Goal: Obtain resource: Download file/media

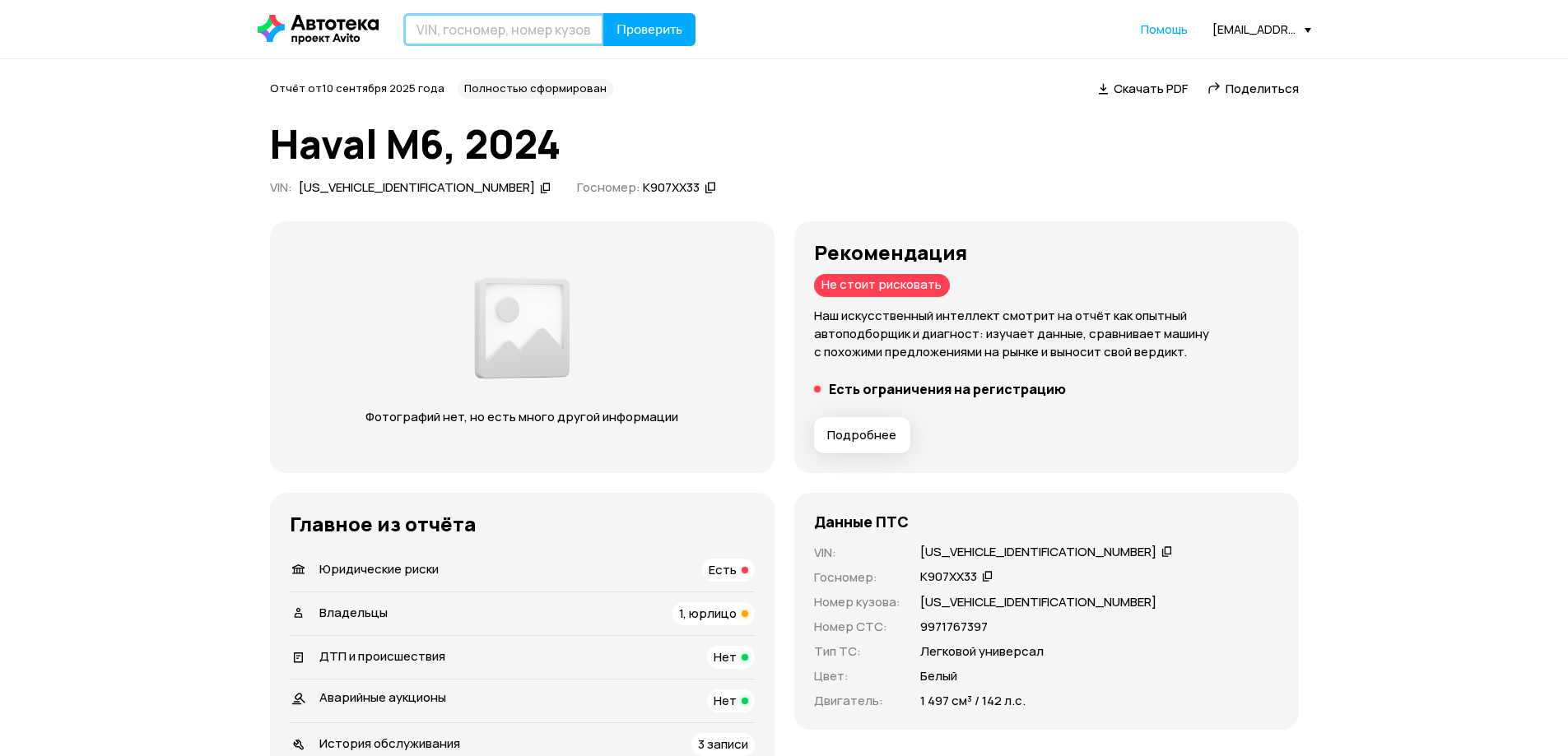
click at [484, 17] on input "text" at bounding box center [503, 29] width 200 height 33
paste input "Z94C241ABJR013194"
type input "Z94C241ABJR013194"
click at [634, 28] on span "Проверить" at bounding box center [649, 29] width 66 height 13
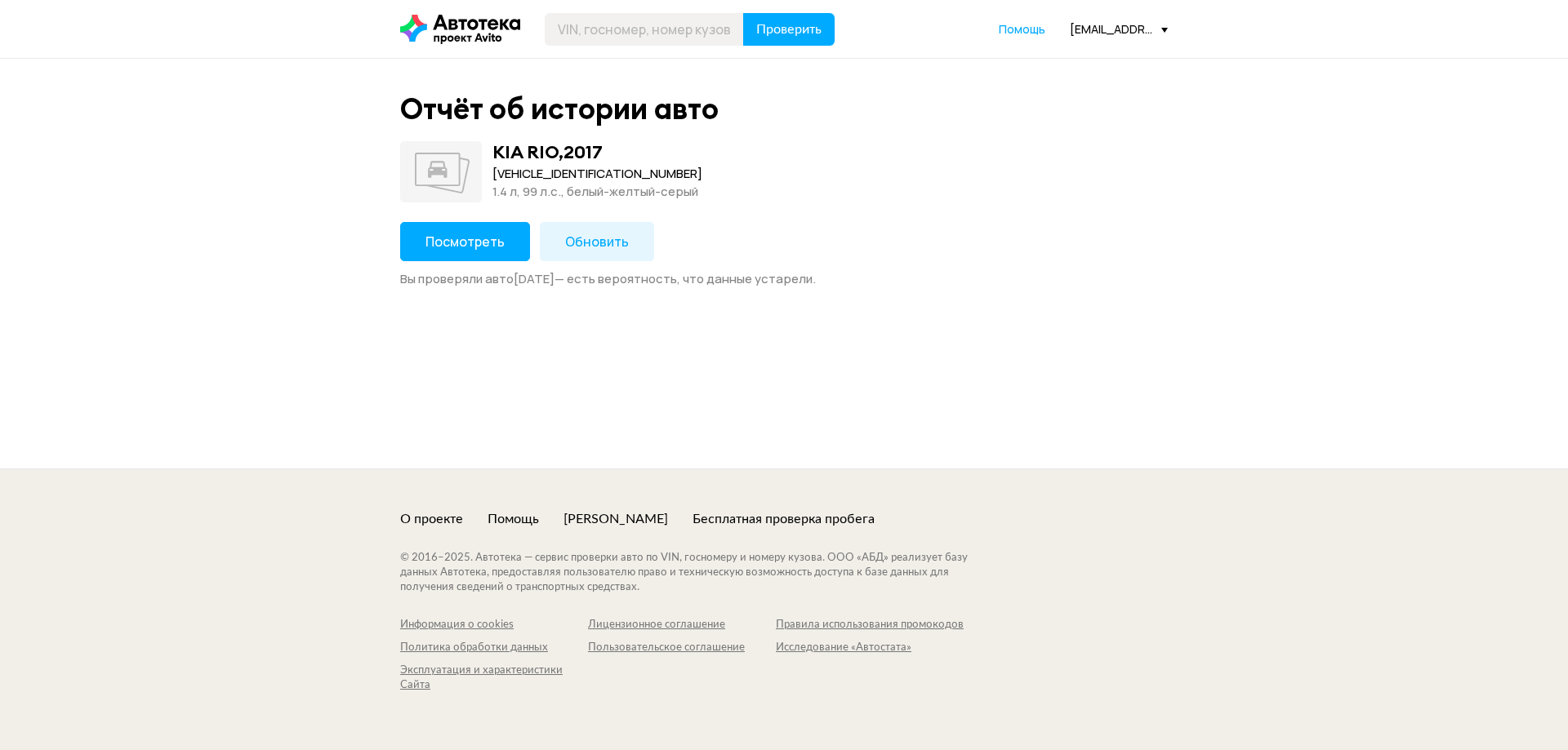
click at [483, 249] on span "Посмотреть" at bounding box center [465, 241] width 79 height 18
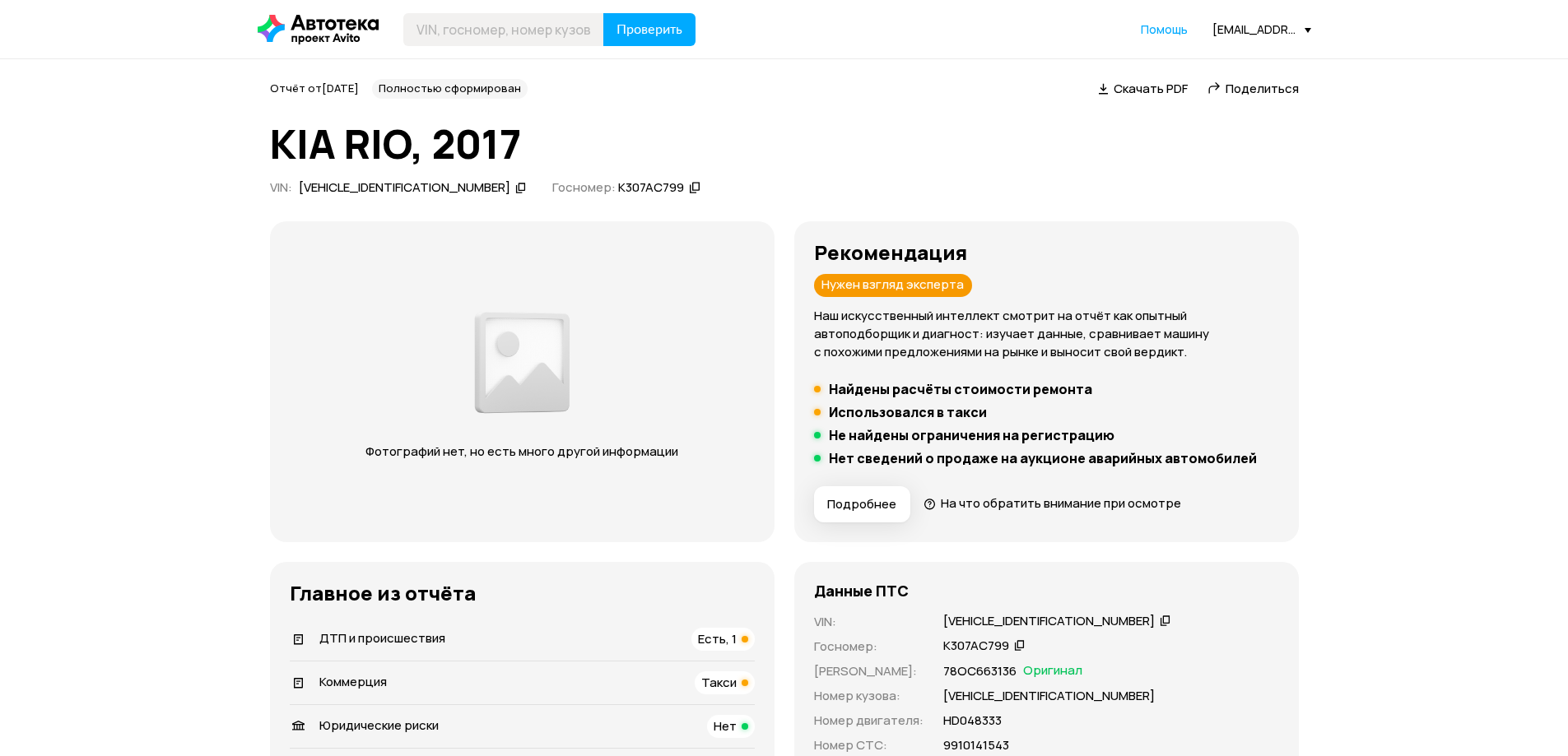
click at [1158, 87] on span "Скачать PDF" at bounding box center [1150, 88] width 74 height 17
